Goal: Information Seeking & Learning: Learn about a topic

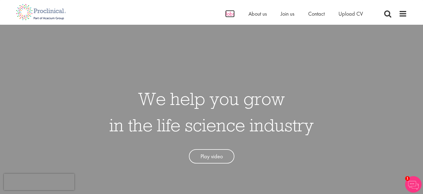
click at [229, 13] on span "Jobs" at bounding box center [229, 13] width 9 height 7
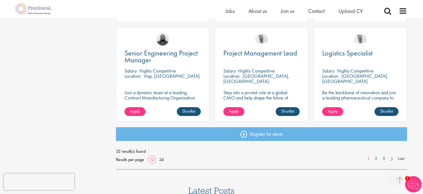
scroll to position [394, 0]
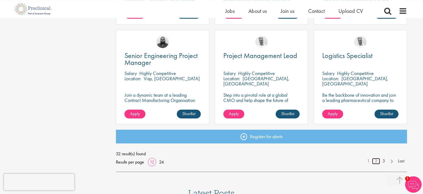
click at [376, 161] on link "2" at bounding box center [376, 161] width 8 height 6
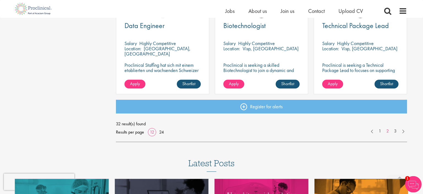
scroll to position [421, 0]
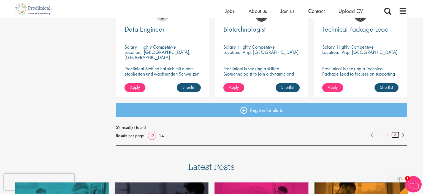
click at [397, 136] on link "3" at bounding box center [395, 135] width 8 height 6
